Goal: Information Seeking & Learning: Understand process/instructions

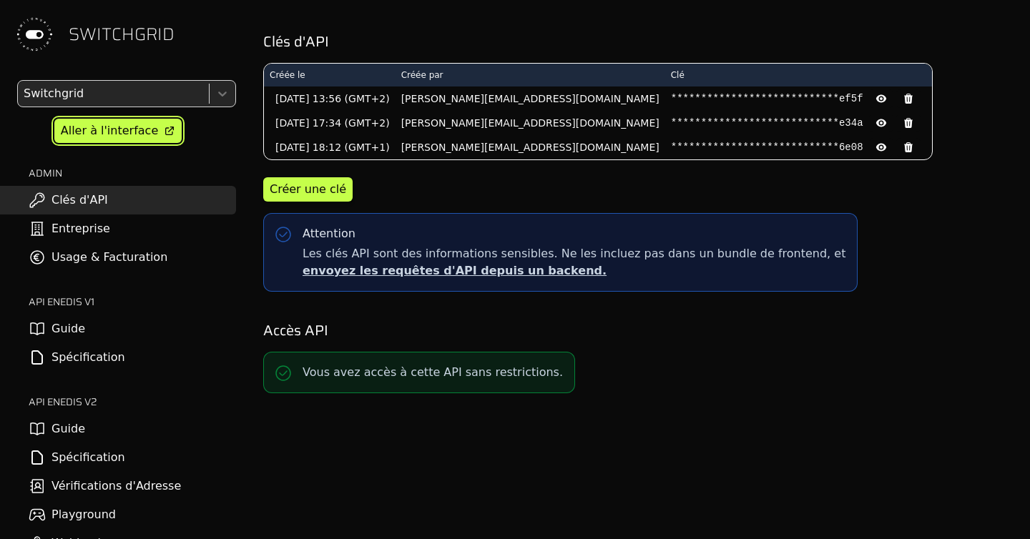
click at [131, 124] on div "Aller à l'interface" at bounding box center [109, 130] width 97 height 17
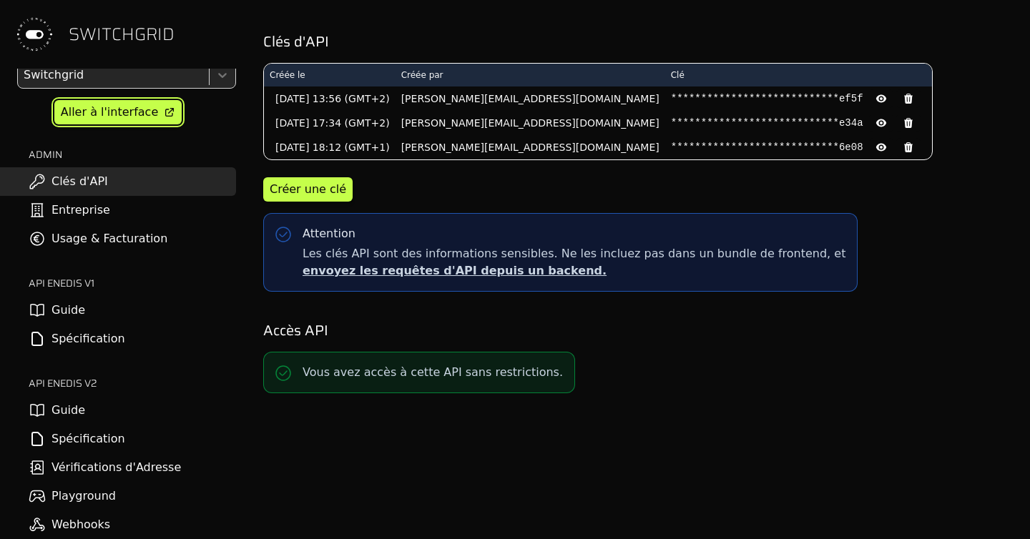
scroll to position [18, 0]
click at [64, 428] on link "Spécification" at bounding box center [118, 440] width 236 height 29
click at [87, 411] on link "Guide" at bounding box center [118, 411] width 236 height 29
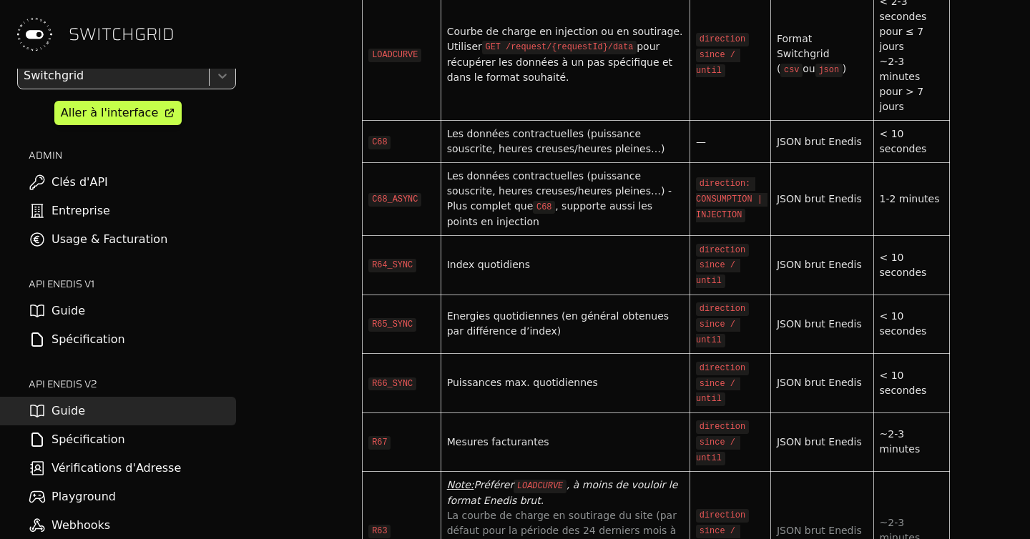
scroll to position [5205, 0]
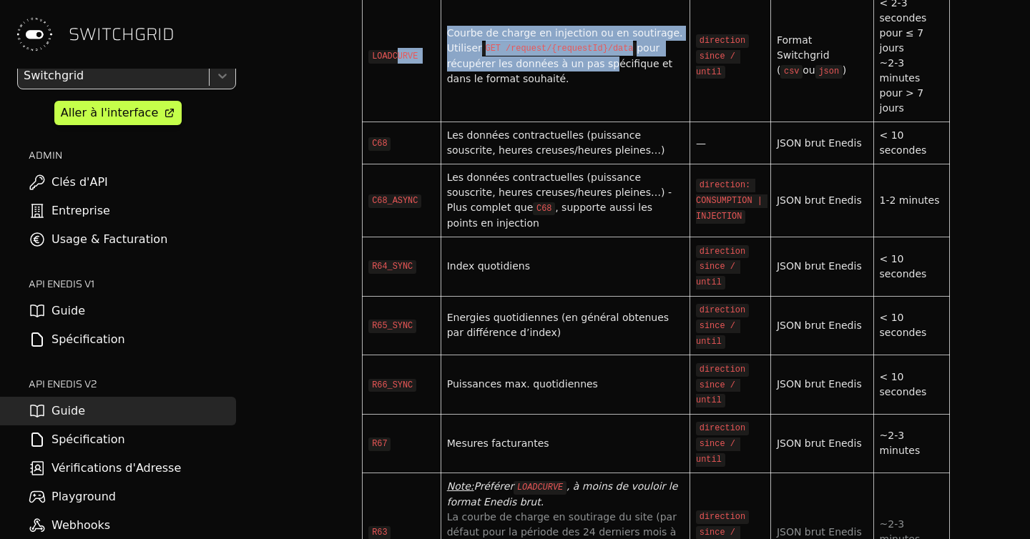
drag, startPoint x: 396, startPoint y: 137, endPoint x: 600, endPoint y: 137, distance: 203.9
click at [600, 122] on tr "LOADCURVE Courbe de charge en injection ou en soutirage. Utiliser GET /request/…" at bounding box center [656, 56] width 587 height 132
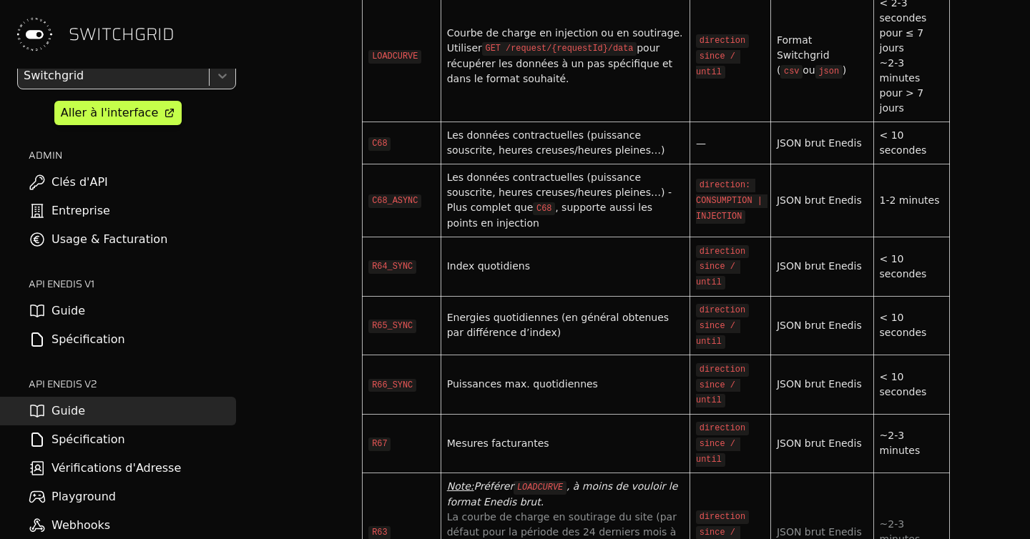
click at [519, 158] on div "Les données contractuelles (puissance souscrite, heures creuses/heures pleines…)" at bounding box center [565, 143] width 237 height 30
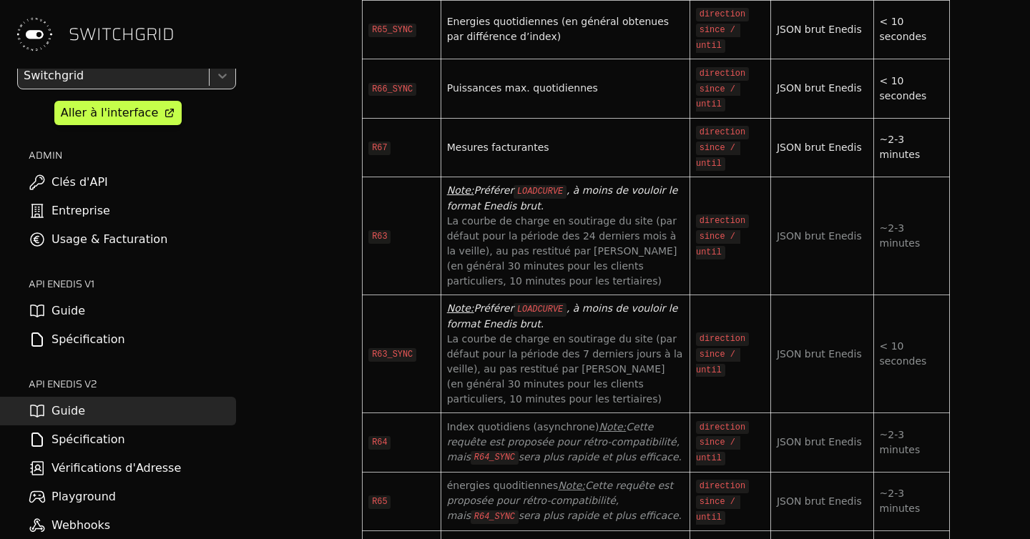
scroll to position [5500, 0]
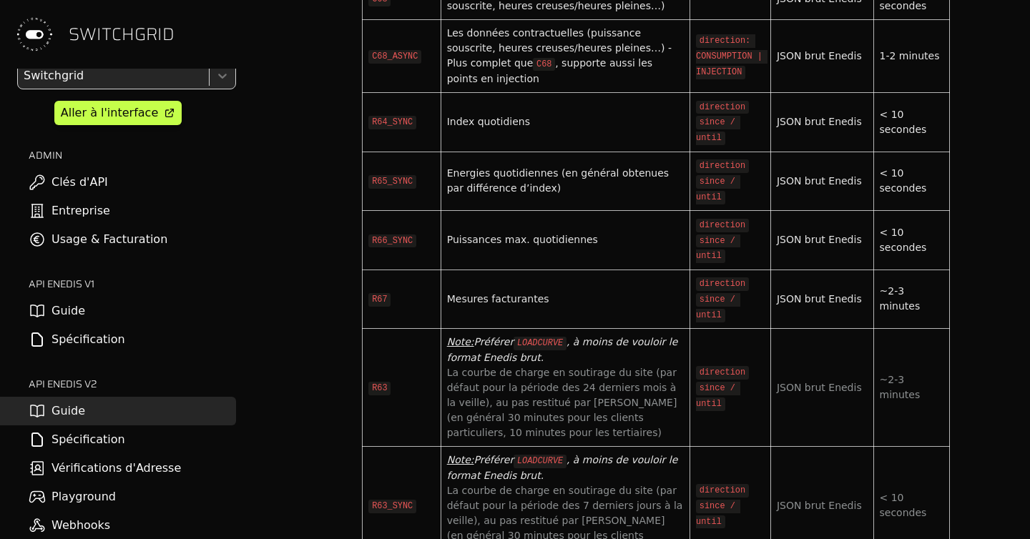
scroll to position [5326, 0]
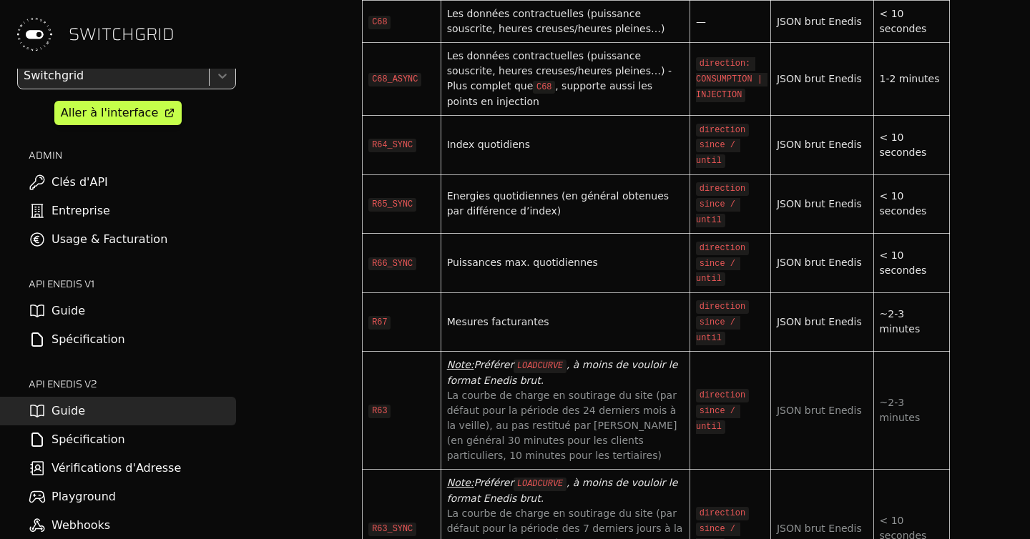
click at [479, 152] on div "Index quotidiens" at bounding box center [565, 144] width 237 height 15
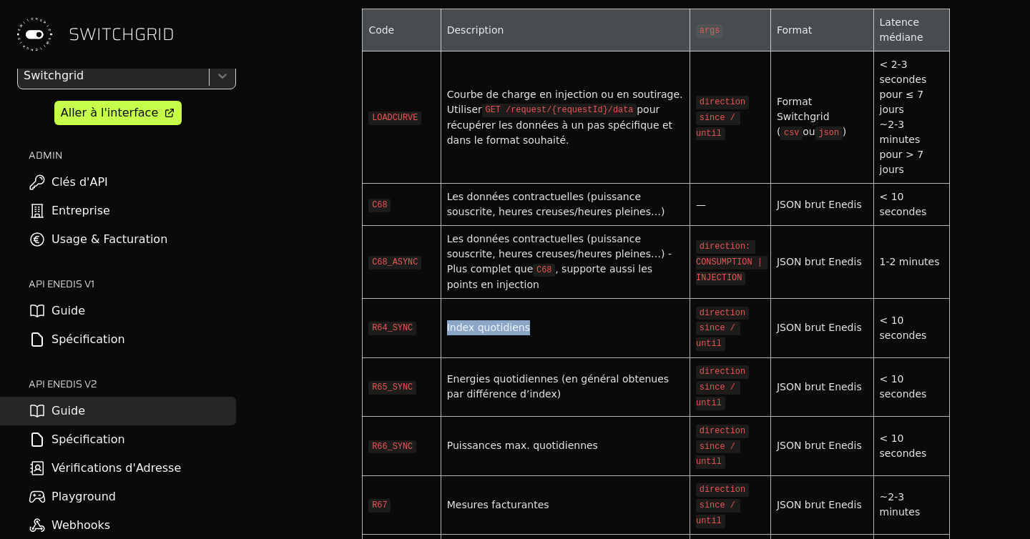
click at [479, 148] on div "Courbe de charge en injection ou en soutirage. Utiliser GET /request/{requestId…" at bounding box center [565, 117] width 237 height 61
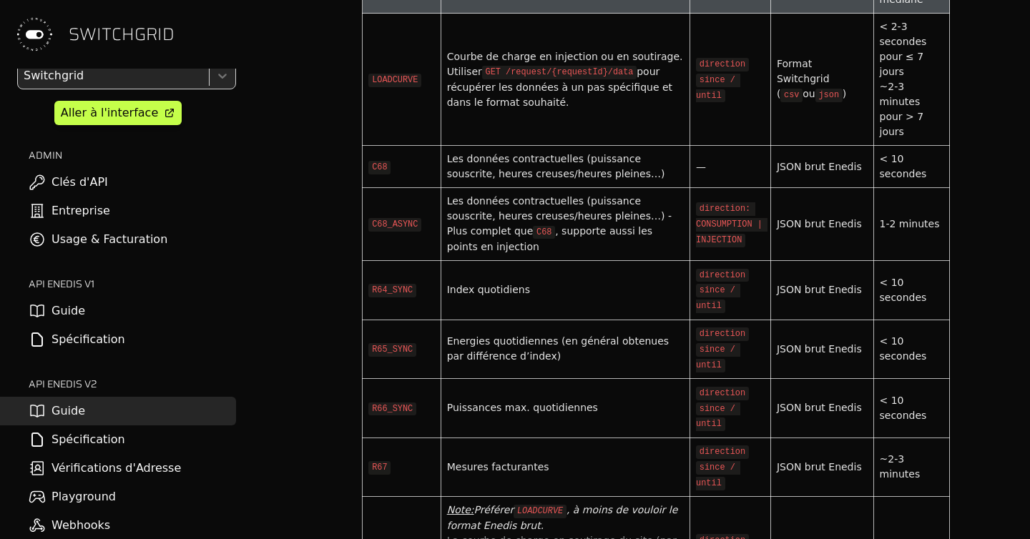
scroll to position [5186, 0]
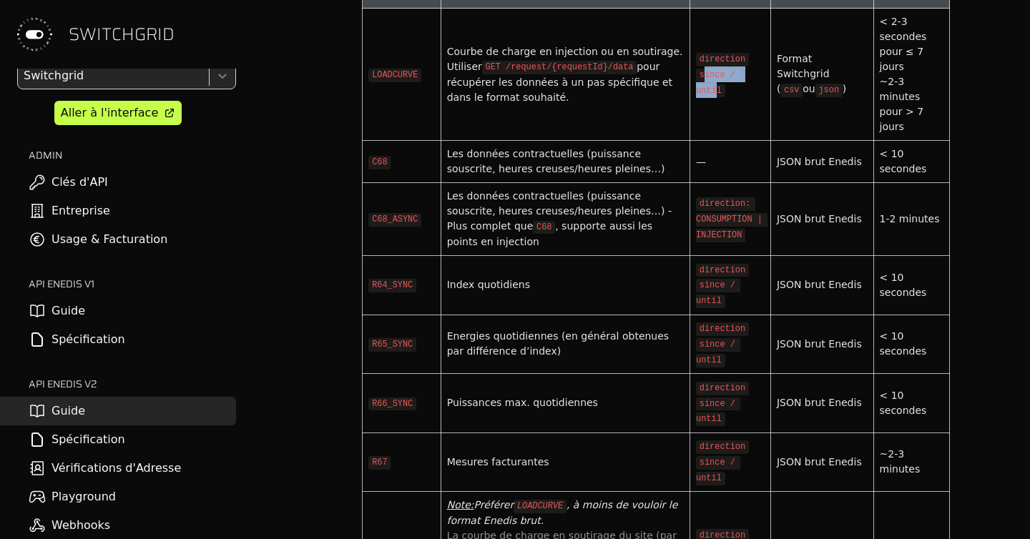
drag, startPoint x: 706, startPoint y: 158, endPoint x: 720, endPoint y: 168, distance: 16.9
click at [720, 98] on code "since / until" at bounding box center [718, 83] width 44 height 29
drag, startPoint x: 482, startPoint y: 332, endPoint x: 498, endPoint y: 352, distance: 25.5
click at [498, 315] on td "Index quotidiens" at bounding box center [565, 284] width 249 height 59
click at [497, 359] on div "Energies quotidiennes (en général obtenues par différence d’index)" at bounding box center [565, 344] width 237 height 30
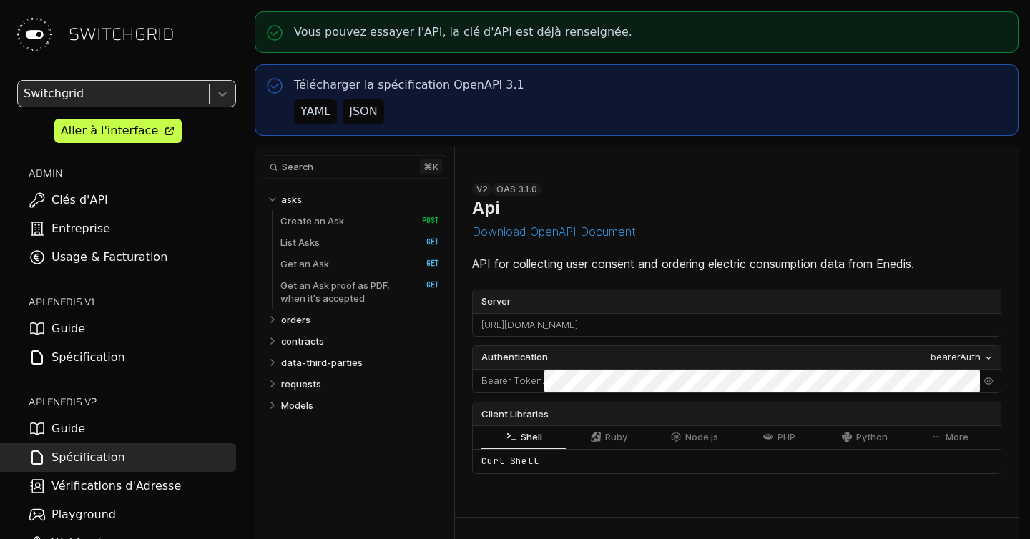
select select "**********"
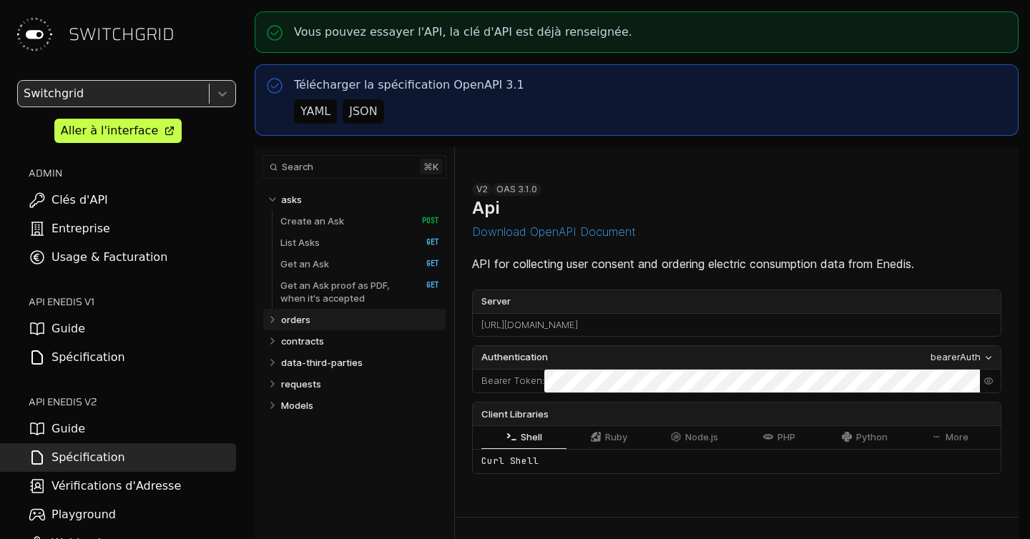
click at [308, 320] on p "orders" at bounding box center [295, 319] width 29 height 13
select select "**********"
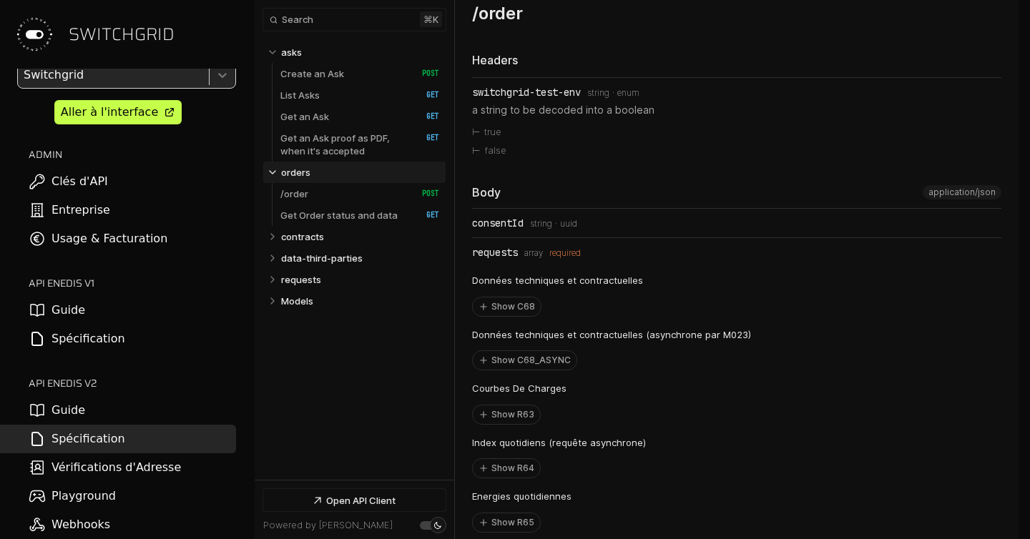
scroll to position [5829, 0]
